Goal: Information Seeking & Learning: Learn about a topic

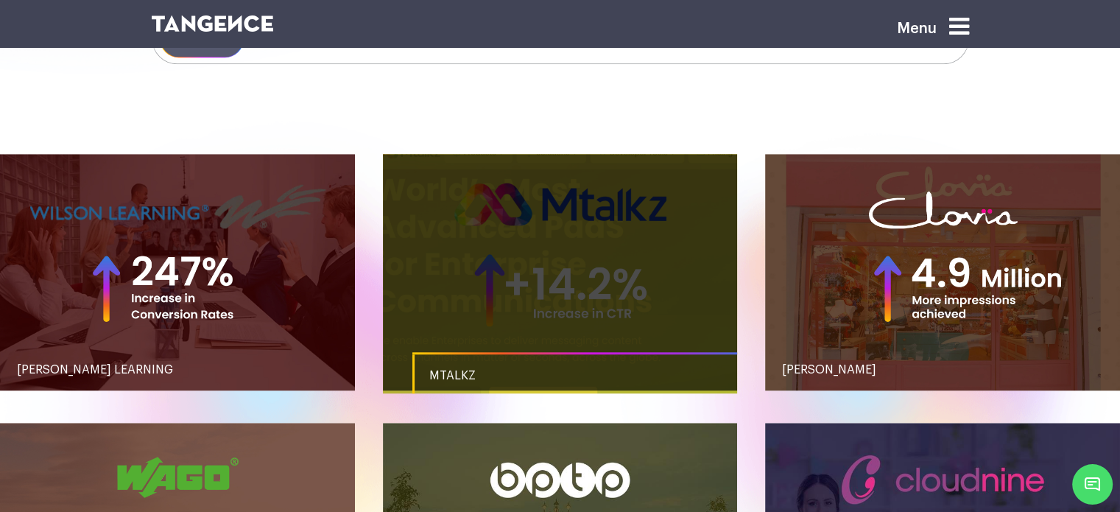
drag, startPoint x: 0, startPoint y: 0, endPoint x: 538, endPoint y: 264, distance: 599.5
click at [538, 264] on link "button" at bounding box center [560, 272] width 355 height 236
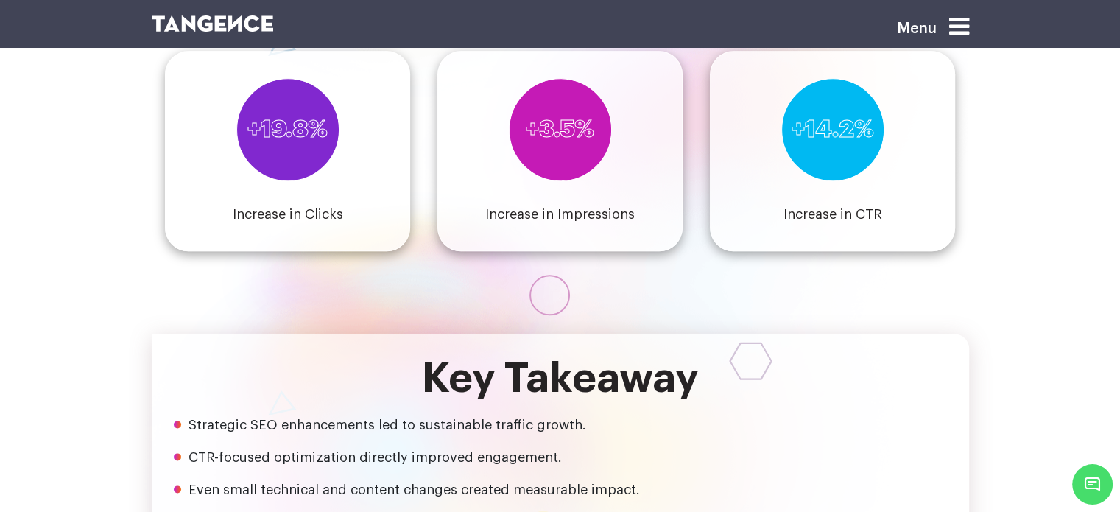
scroll to position [1699, 0]
